Goal: Task Accomplishment & Management: Complete application form

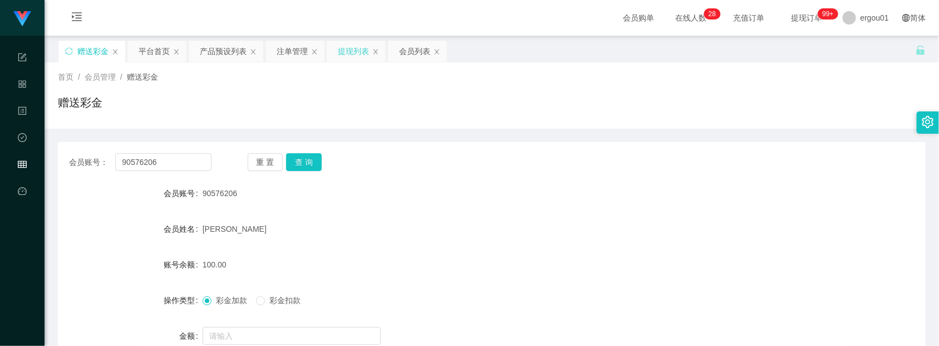
click at [349, 50] on div "提现列表" at bounding box center [353, 51] width 31 height 21
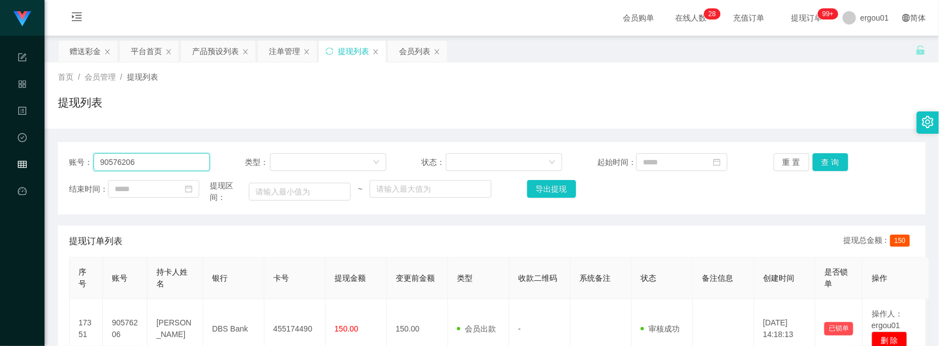
click at [174, 160] on input "90576206" at bounding box center [151, 162] width 116 height 18
paste input "woowinfei"
click at [817, 153] on button "查 询" at bounding box center [831, 162] width 36 height 18
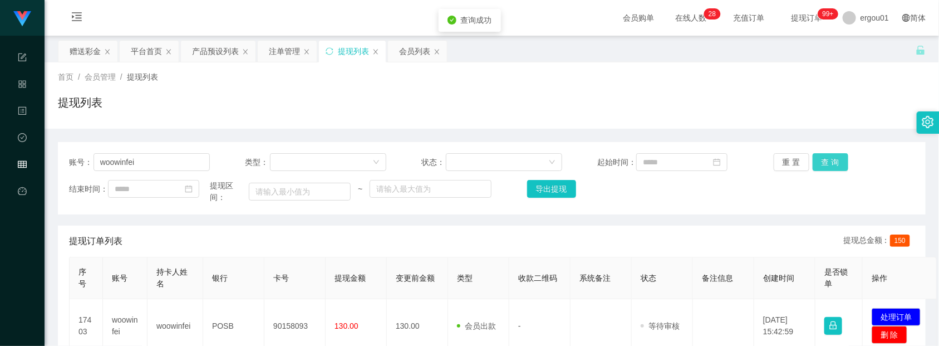
scroll to position [139, 0]
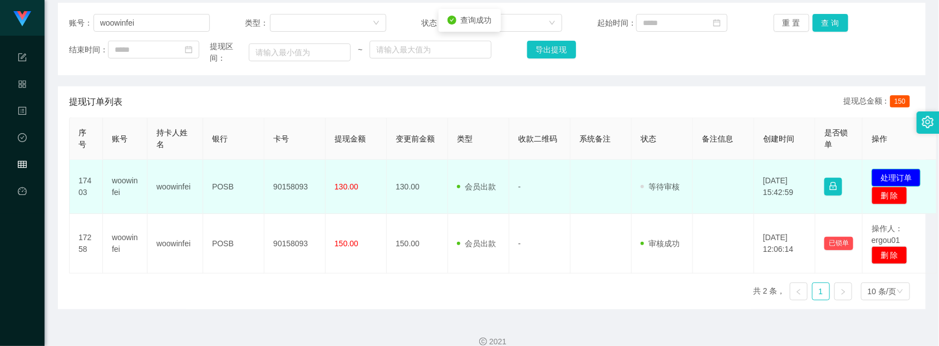
click at [895, 182] on button "处理订单" at bounding box center [896, 178] width 49 height 18
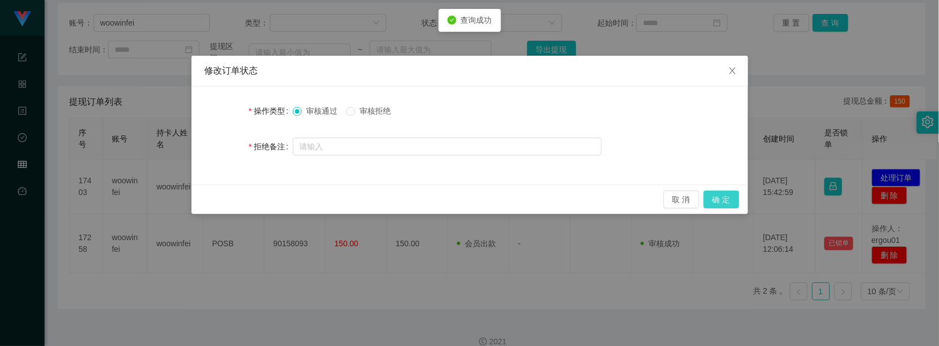
click at [716, 190] on button "确 定" at bounding box center [721, 199] width 36 height 18
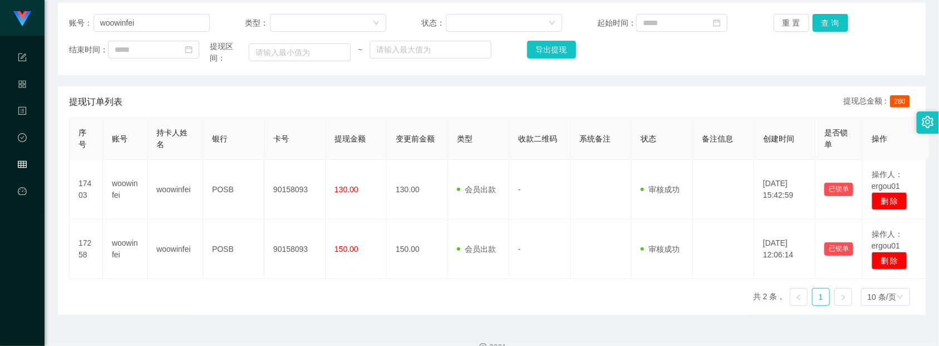
click at [872, 75] on div "账号： woowinfei 类型： 状态： 起始时间： 重 置 查 询 结束时间： 提现区间： ~ 导出提现" at bounding box center [492, 39] width 868 height 72
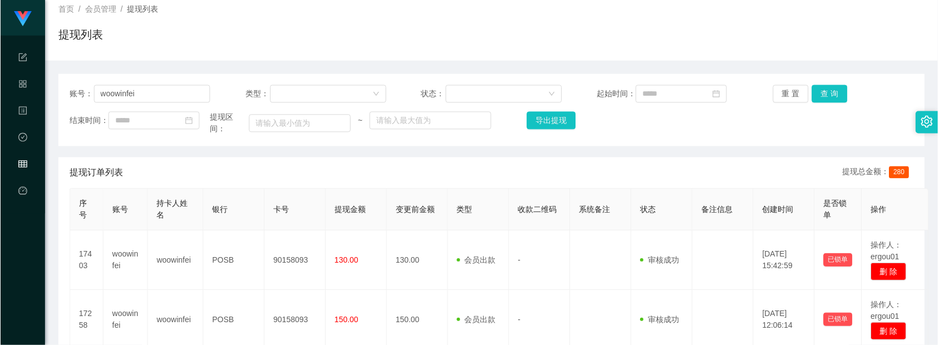
scroll to position [0, 0]
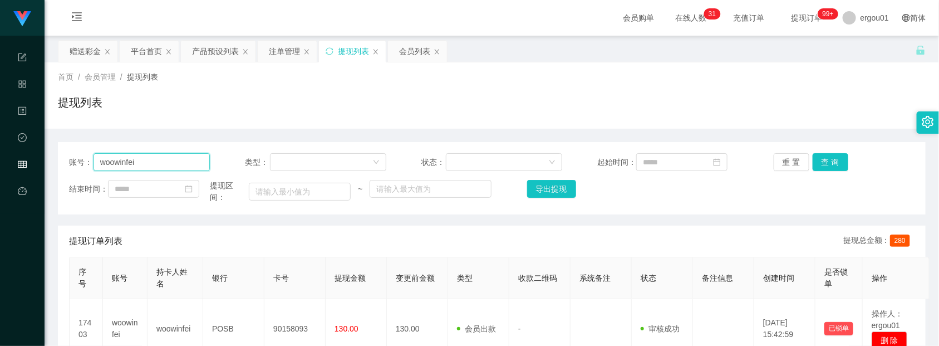
click at [173, 165] on input "woowinfei" at bounding box center [151, 162] width 116 height 18
paste input "90576206"
type input "90576206"
click at [819, 153] on button "查 询" at bounding box center [831, 162] width 36 height 18
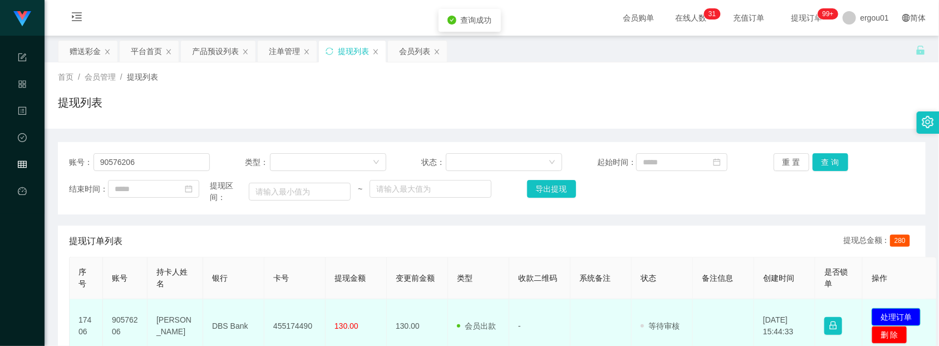
click at [898, 316] on button "处理订单" at bounding box center [896, 317] width 49 height 18
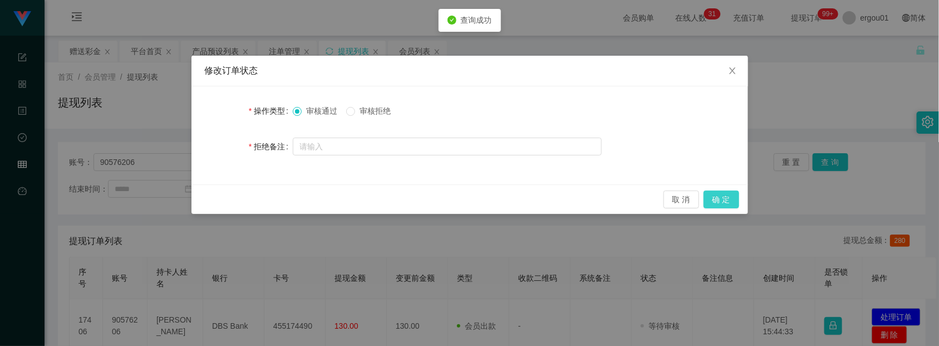
click at [728, 195] on button "确 定" at bounding box center [721, 199] width 36 height 18
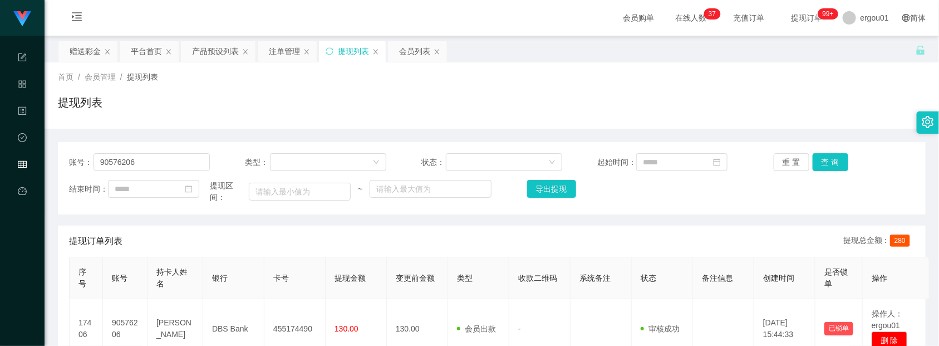
click at [890, 84] on div "首页 / 会员管理 / 提现列表 / 提现列表" at bounding box center [492, 95] width 868 height 48
click at [84, 53] on div "赠送彩金" at bounding box center [85, 51] width 31 height 21
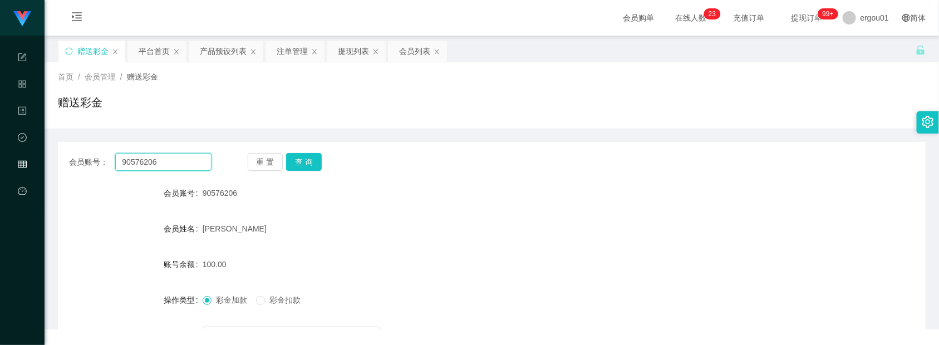
click at [181, 155] on input "90576206" at bounding box center [163, 162] width 96 height 18
paste input "yunan198"
type input "yunan1986"
click at [312, 157] on button "查 询" at bounding box center [304, 162] width 36 height 18
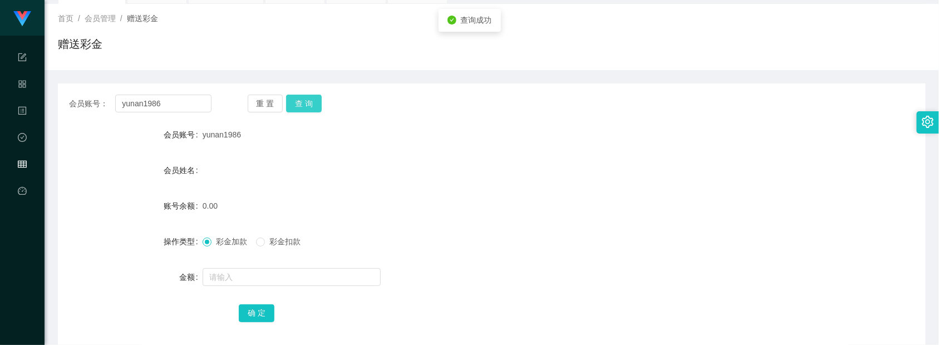
scroll to position [113, 0]
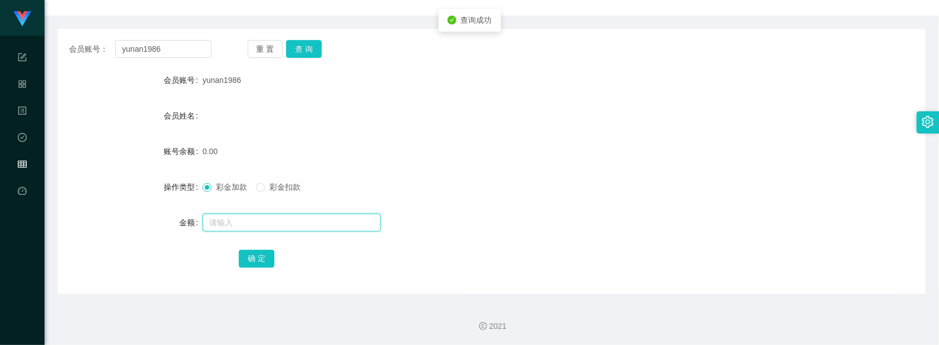
click at [272, 215] on input "text" at bounding box center [292, 223] width 178 height 18
type input "100"
click at [264, 259] on button "确 定" at bounding box center [257, 259] width 36 height 18
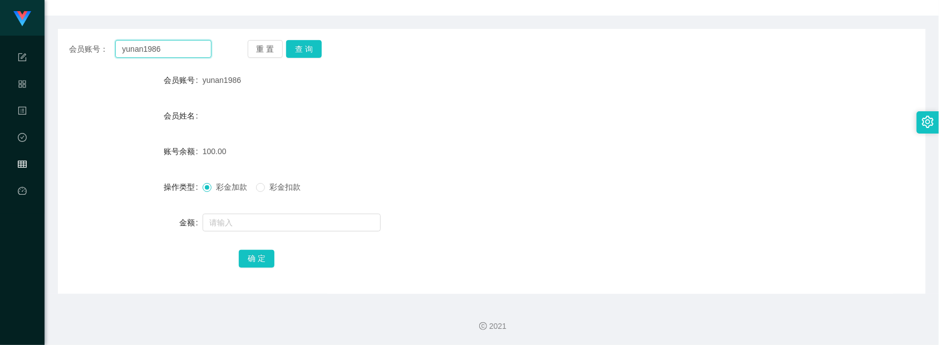
click at [181, 54] on input "yunan1986" at bounding box center [163, 49] width 96 height 18
click at [316, 45] on button "查 询" at bounding box center [304, 49] width 36 height 18
click at [277, 202] on form "会员账号 yunan1986 会员姓名 账号余额 0.00 操作类型 彩金加款 彩金扣款 金额 确 定" at bounding box center [492, 169] width 868 height 200
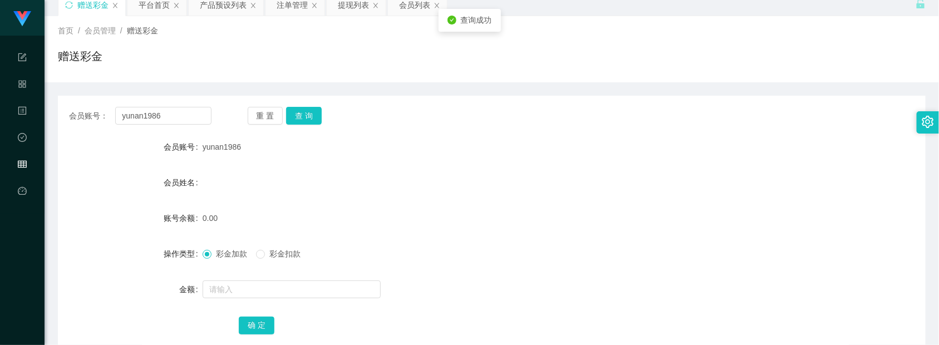
scroll to position [0, 0]
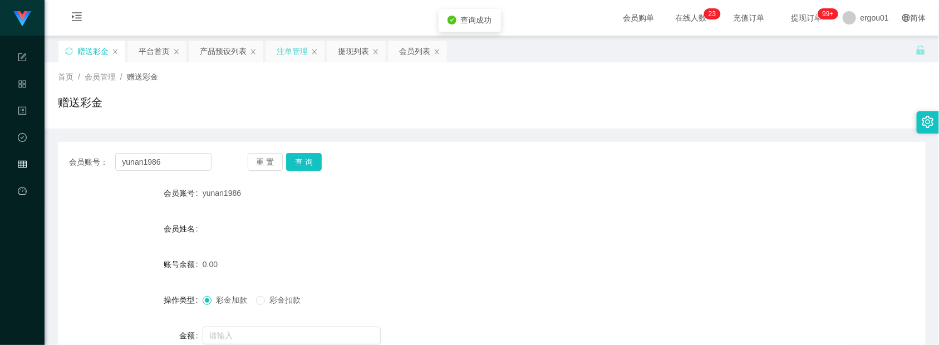
click at [291, 43] on div "注单管理" at bounding box center [292, 51] width 31 height 21
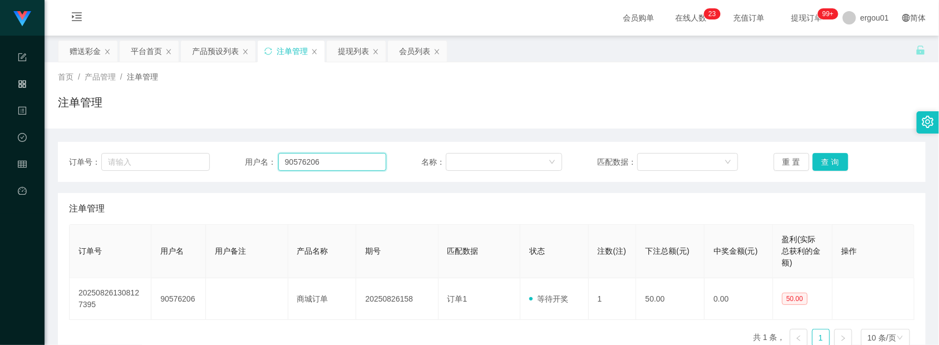
click at [328, 165] on input "90576206" at bounding box center [332, 162] width 108 height 18
paste input "yunan198"
type input "yunan1986"
click at [847, 161] on div "重 置 查 询" at bounding box center [844, 162] width 141 height 18
click at [843, 160] on div "重 置 查 询" at bounding box center [844, 162] width 141 height 18
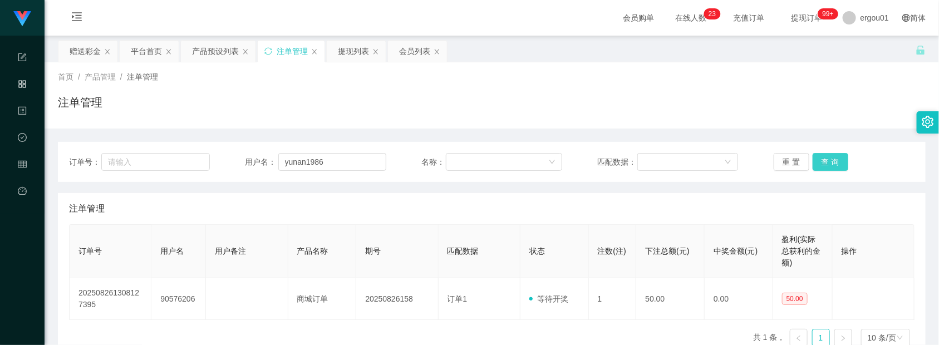
click at [836, 156] on button "查 询" at bounding box center [831, 162] width 36 height 18
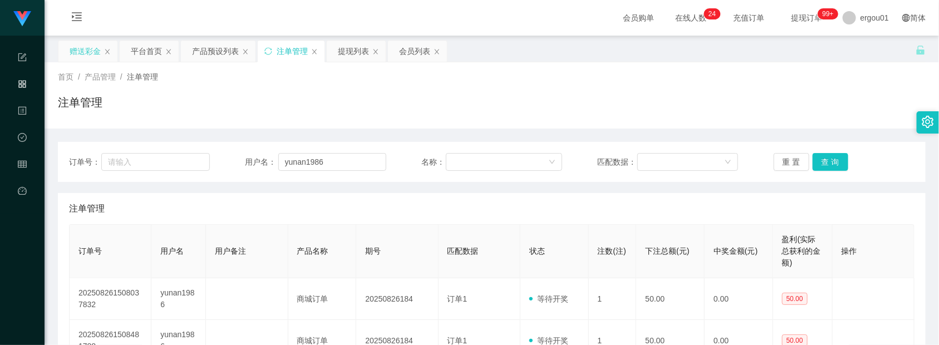
click at [92, 50] on div "赠送彩金" at bounding box center [85, 51] width 31 height 21
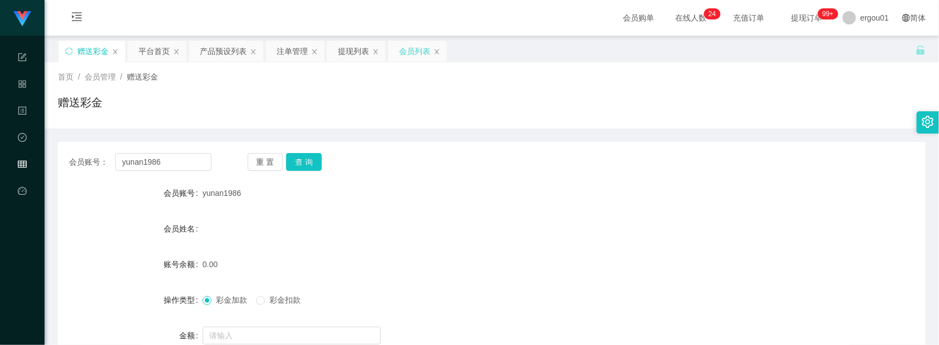
click at [412, 51] on div "会员列表" at bounding box center [414, 51] width 31 height 21
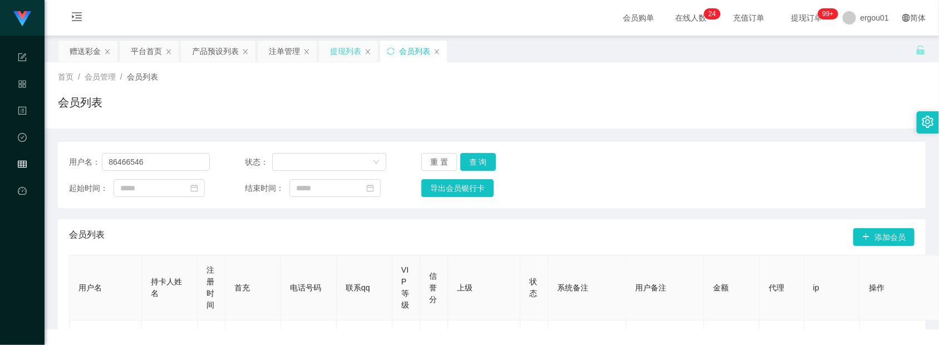
click at [349, 45] on div "提现列表" at bounding box center [345, 51] width 31 height 21
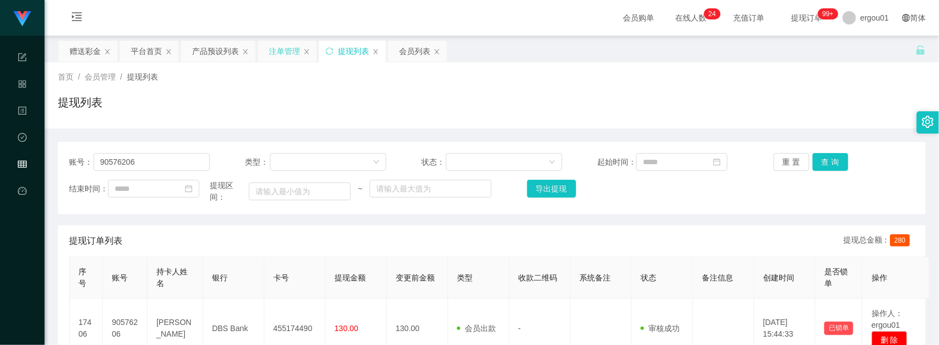
drag, startPoint x: 271, startPoint y: 38, endPoint x: 274, endPoint y: 43, distance: 6.2
click at [271, 38] on main "关闭左侧 关闭右侧 关闭其它 刷新页面 赠送彩金 平台首页 产品预设列表 注单管理 提现列表 会员列表 首页 / 会员管理 / 提现列表 / 提现列表 账号：…" at bounding box center [492, 245] width 894 height 418
click at [280, 51] on div "注单管理" at bounding box center [284, 51] width 31 height 21
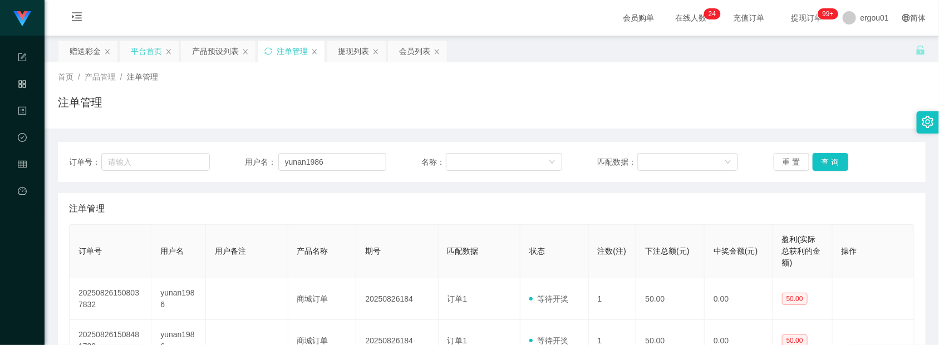
click at [145, 52] on div "平台首页" at bounding box center [146, 51] width 31 height 21
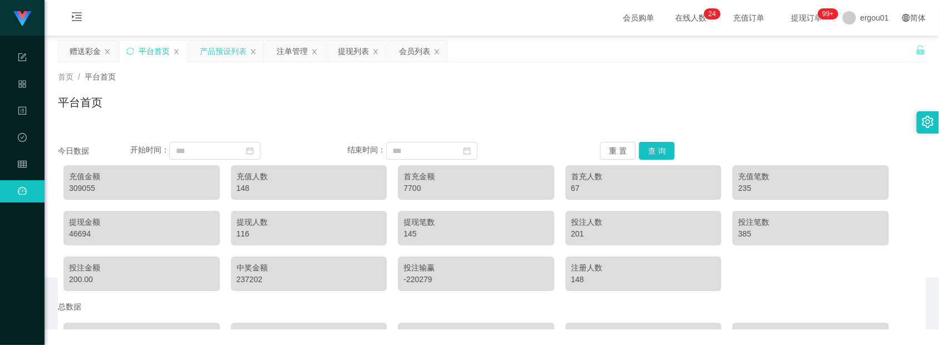
click at [213, 53] on div "产品预设列表" at bounding box center [223, 51] width 47 height 21
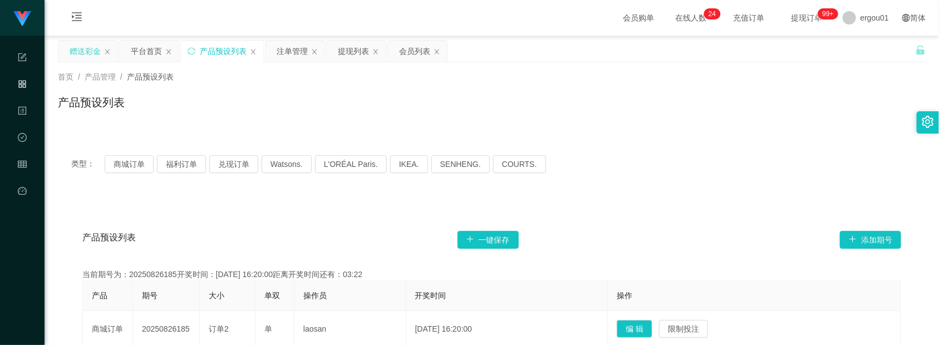
click at [96, 53] on div "赠送彩金" at bounding box center [85, 51] width 31 height 21
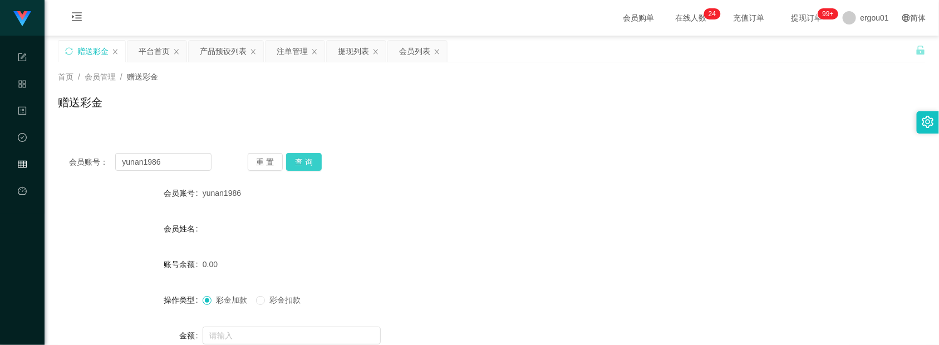
click at [313, 160] on button "查 询" at bounding box center [304, 162] width 36 height 18
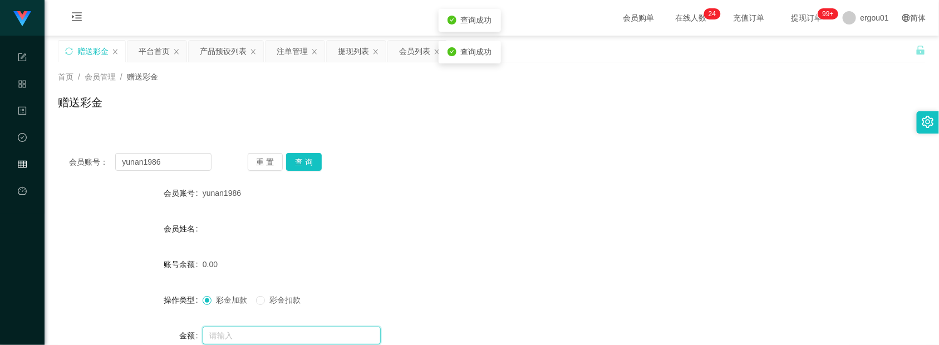
click at [273, 332] on input "text" at bounding box center [292, 336] width 178 height 18
click at [291, 45] on div "注单管理" at bounding box center [292, 51] width 31 height 21
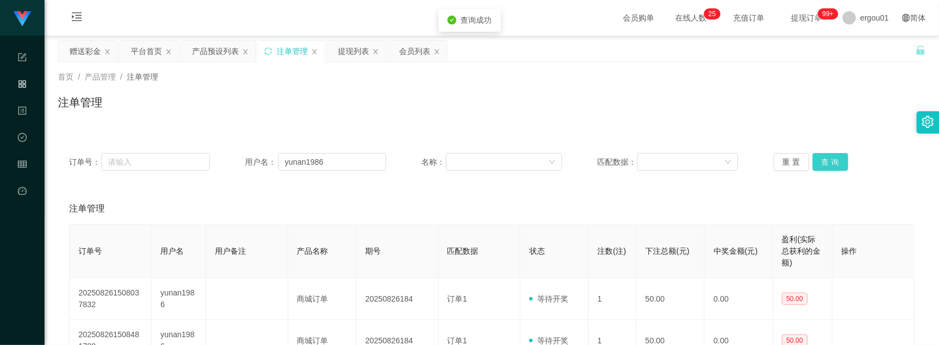
click at [829, 163] on button "查 询" at bounding box center [831, 162] width 36 height 18
click at [827, 159] on button "查 询" at bounding box center [831, 162] width 36 height 18
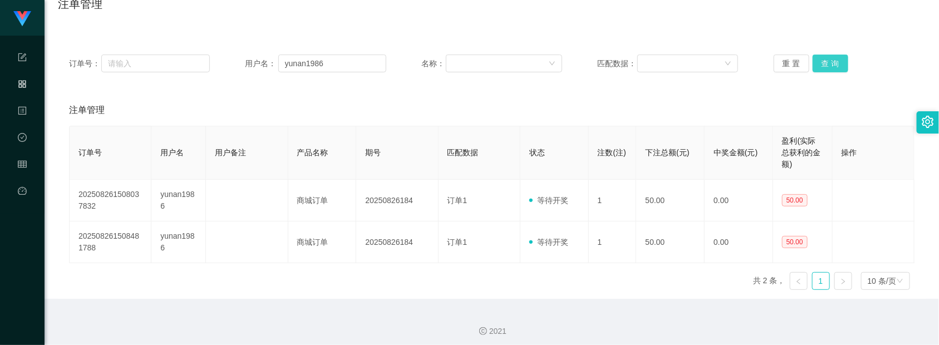
scroll to position [104, 0]
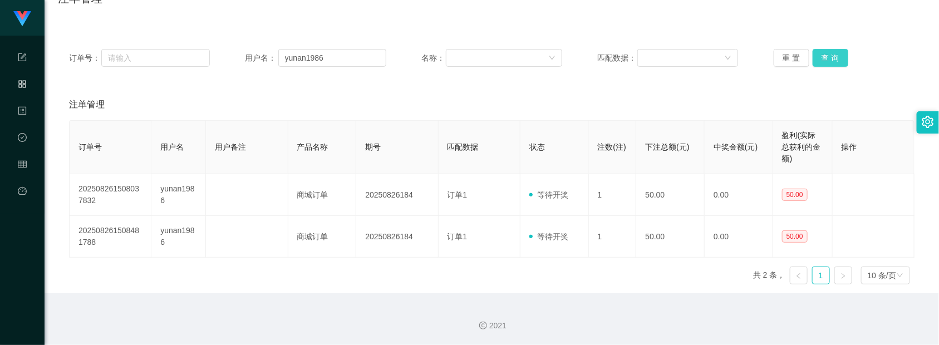
click at [817, 53] on button "查 询" at bounding box center [831, 58] width 36 height 18
click at [816, 60] on button "查 询" at bounding box center [831, 58] width 36 height 18
click at [825, 61] on button "查 询" at bounding box center [831, 58] width 36 height 18
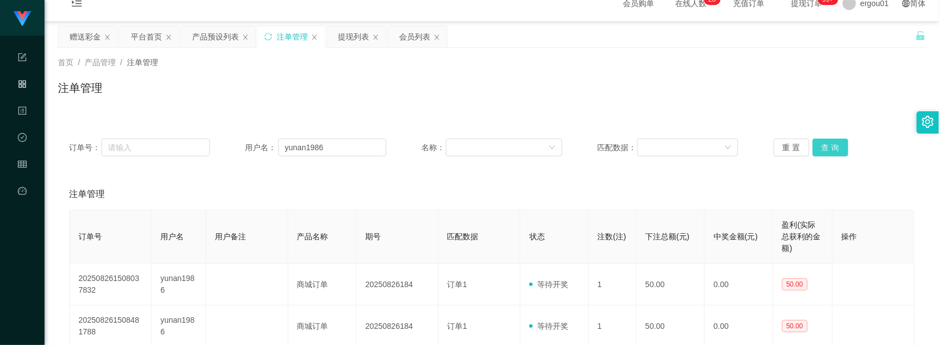
scroll to position [0, 0]
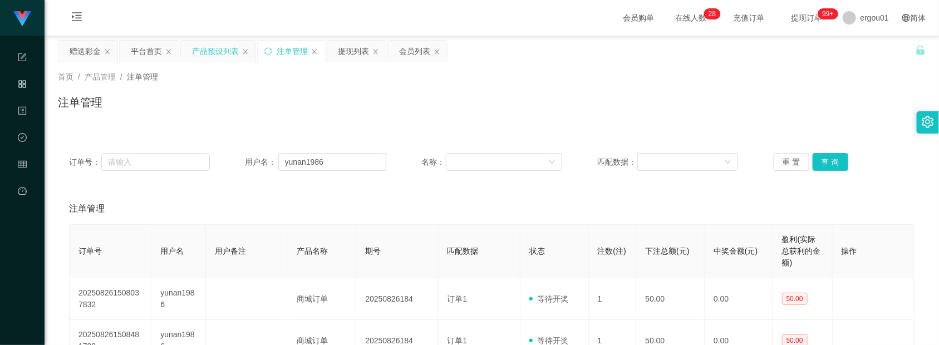
click at [220, 49] on div "产品预设列表" at bounding box center [215, 51] width 47 height 21
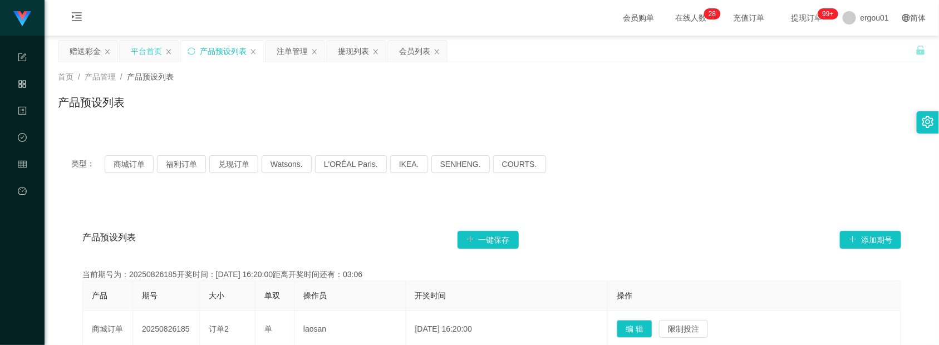
click at [131, 46] on div "平台首页" at bounding box center [146, 51] width 31 height 21
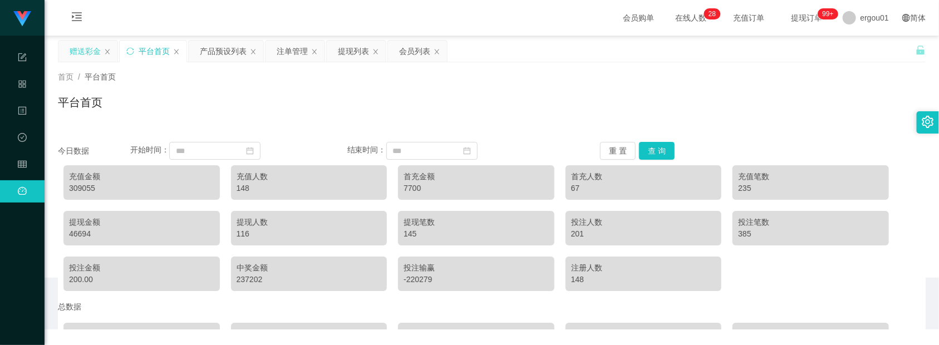
click at [73, 48] on div "赠送彩金" at bounding box center [85, 51] width 31 height 21
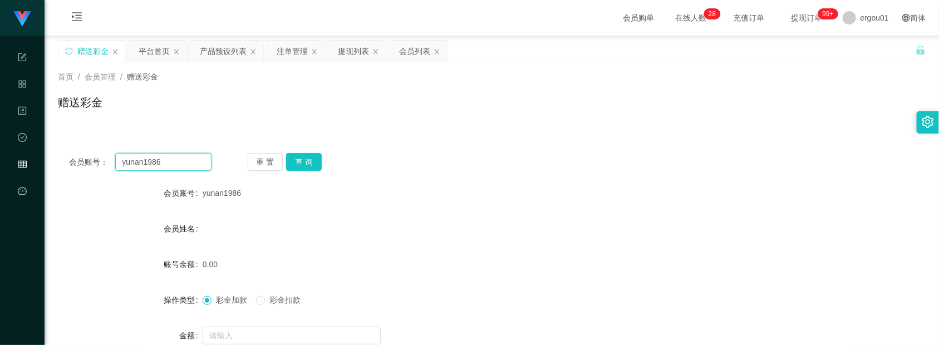
drag, startPoint x: 194, startPoint y: 165, endPoint x: 201, endPoint y: 164, distance: 7.3
click at [194, 165] on input "yunan1986" at bounding box center [163, 162] width 96 height 18
click at [294, 163] on button "查 询" at bounding box center [304, 162] width 36 height 18
click at [314, 166] on button "查 询" at bounding box center [304, 162] width 36 height 18
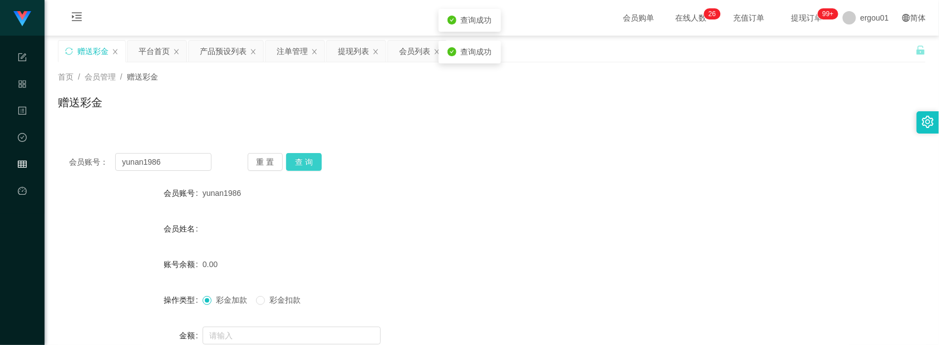
click at [314, 165] on button "查 询" at bounding box center [304, 162] width 36 height 18
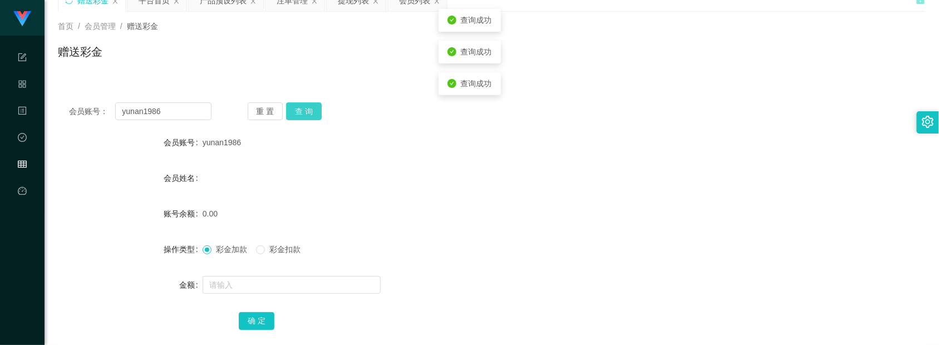
scroll to position [113, 0]
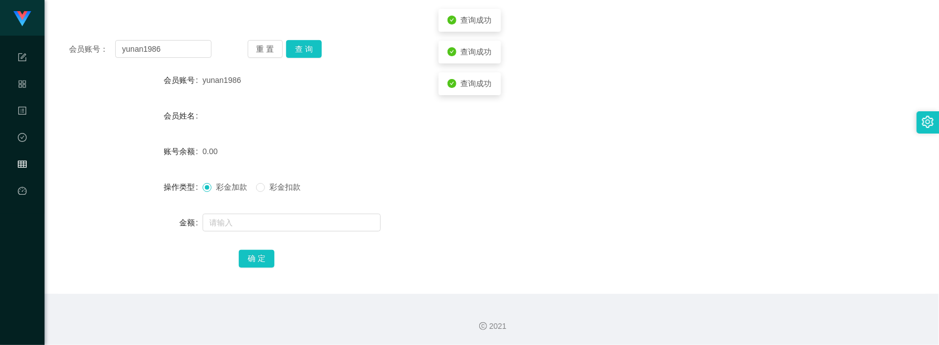
click at [249, 212] on div at bounding box center [456, 222] width 506 height 22
click at [247, 220] on input "text" at bounding box center [292, 223] width 178 height 18
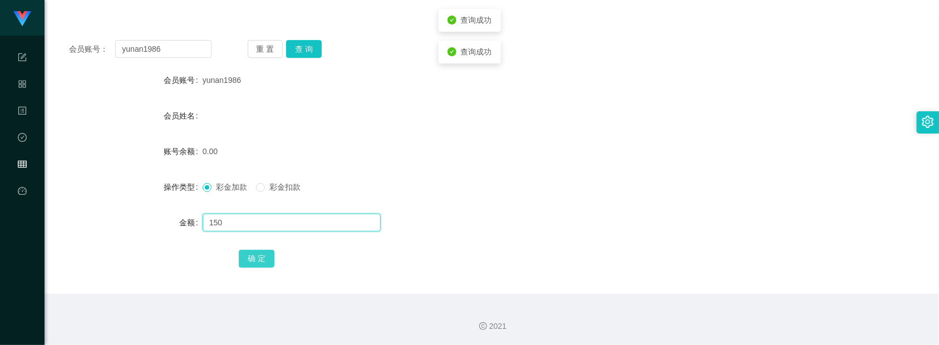
type input "150"
click at [249, 257] on button "确 定" at bounding box center [257, 259] width 36 height 18
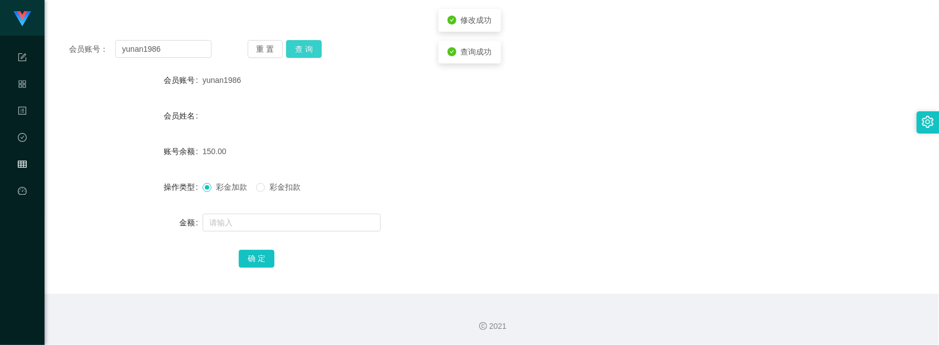
click at [298, 48] on button "查 询" at bounding box center [304, 49] width 36 height 18
click at [299, 48] on button "查 询" at bounding box center [304, 49] width 36 height 18
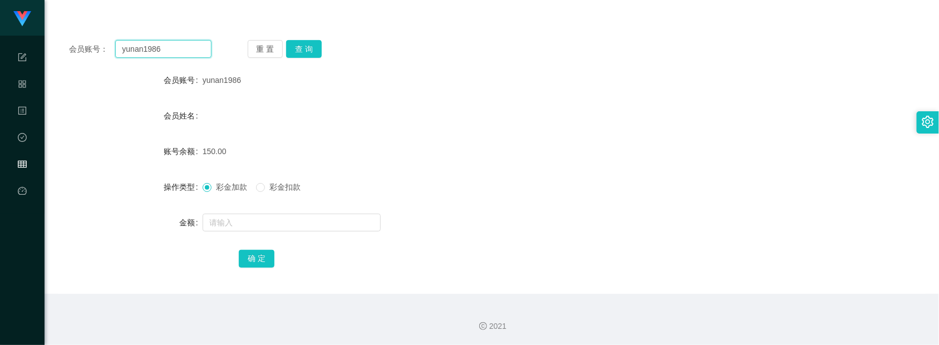
click at [176, 51] on input "yunan1986" at bounding box center [163, 49] width 96 height 18
paste input "90573738"
type input "90573738"
drag, startPoint x: 298, startPoint y: 50, endPoint x: 298, endPoint y: 82, distance: 32.3
click at [298, 50] on button "查 询" at bounding box center [304, 49] width 36 height 18
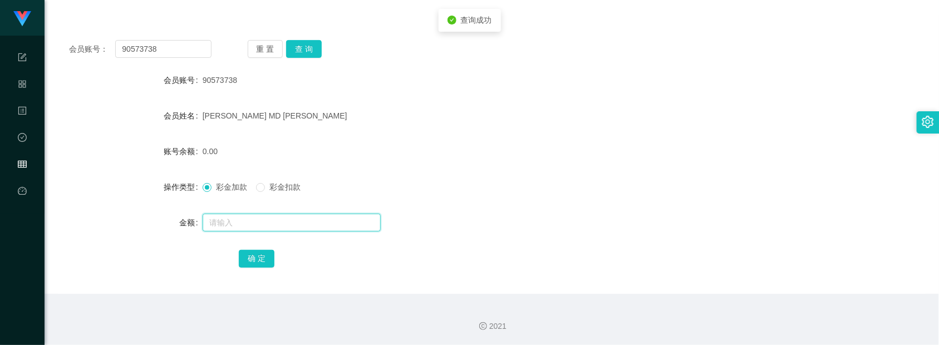
click at [233, 220] on input "text" at bounding box center [292, 223] width 178 height 18
type input "500"
click at [256, 262] on button "确 定" at bounding box center [257, 259] width 36 height 18
